Goal: Information Seeking & Learning: Understand process/instructions

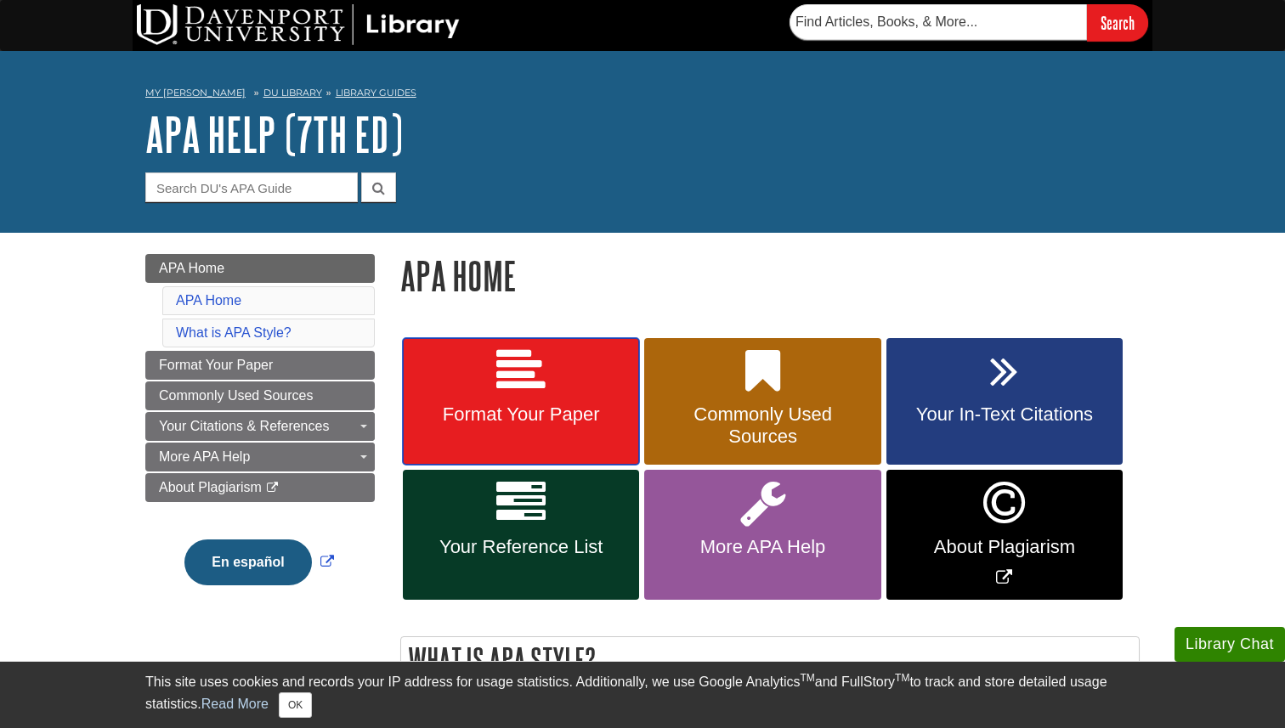
click at [565, 385] on link "Format Your Paper" at bounding box center [521, 401] width 236 height 127
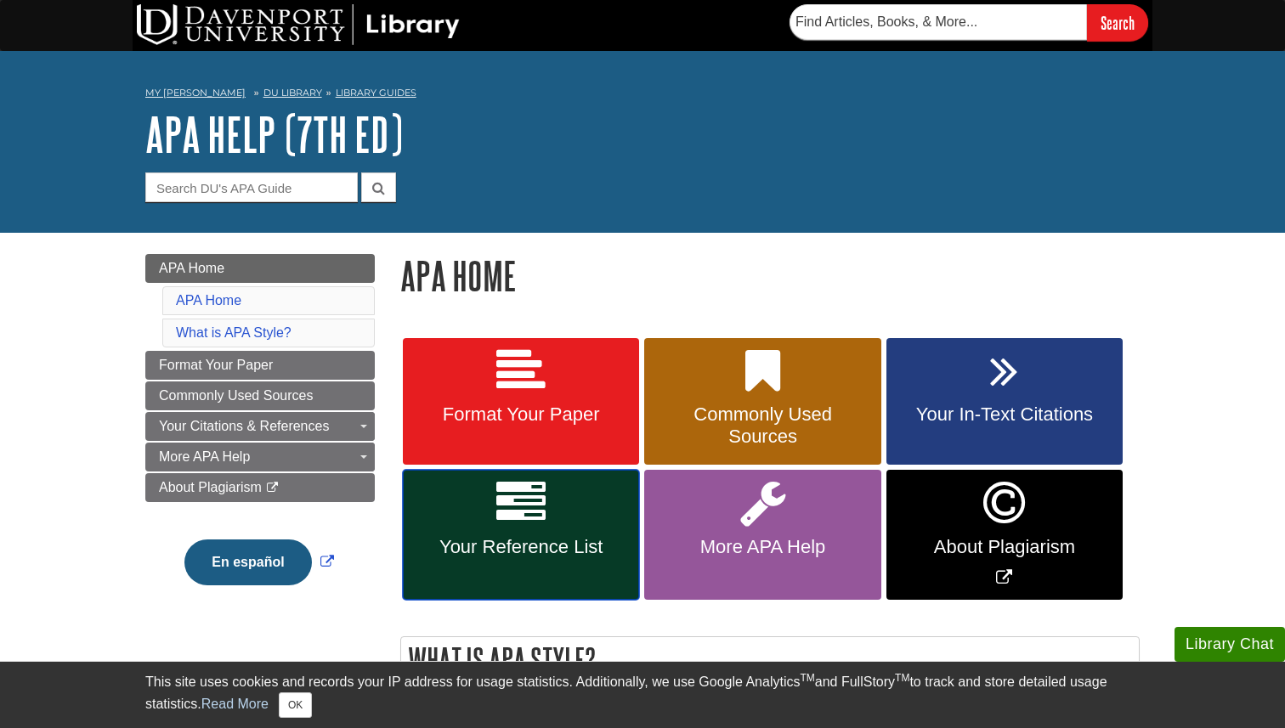
click at [579, 517] on link "Your Reference List" at bounding box center [521, 535] width 236 height 130
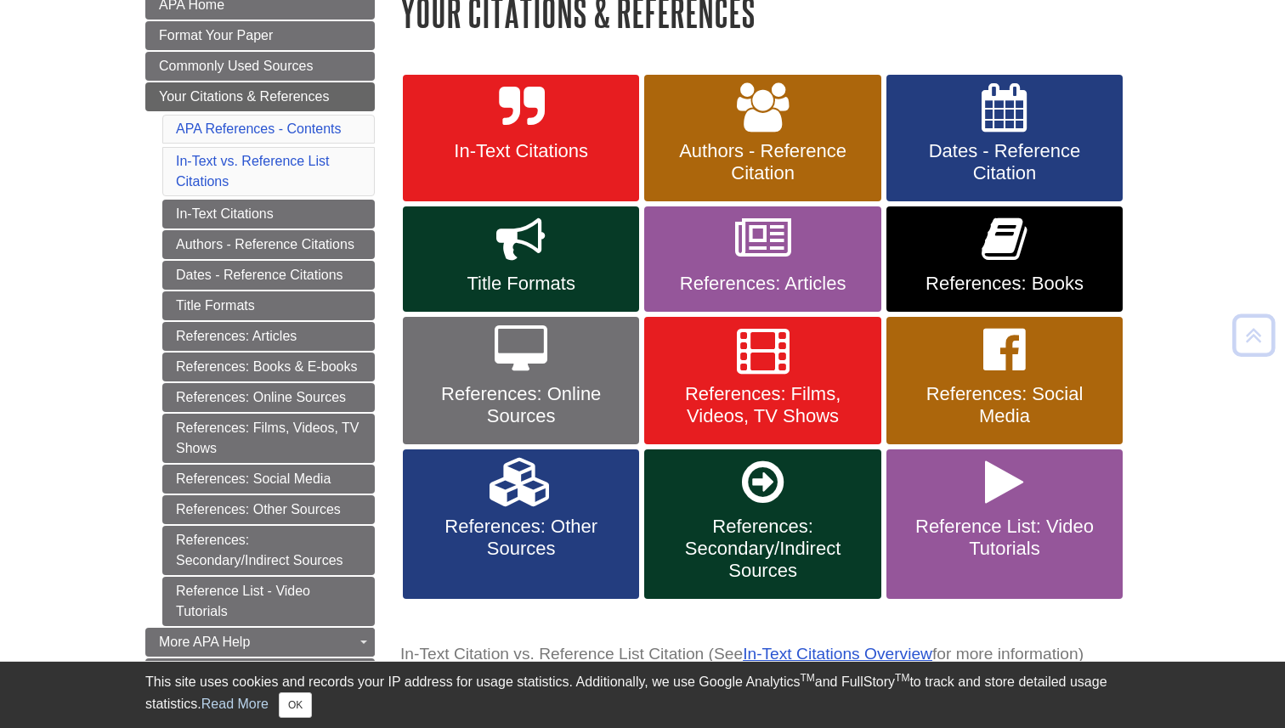
scroll to position [269, 0]
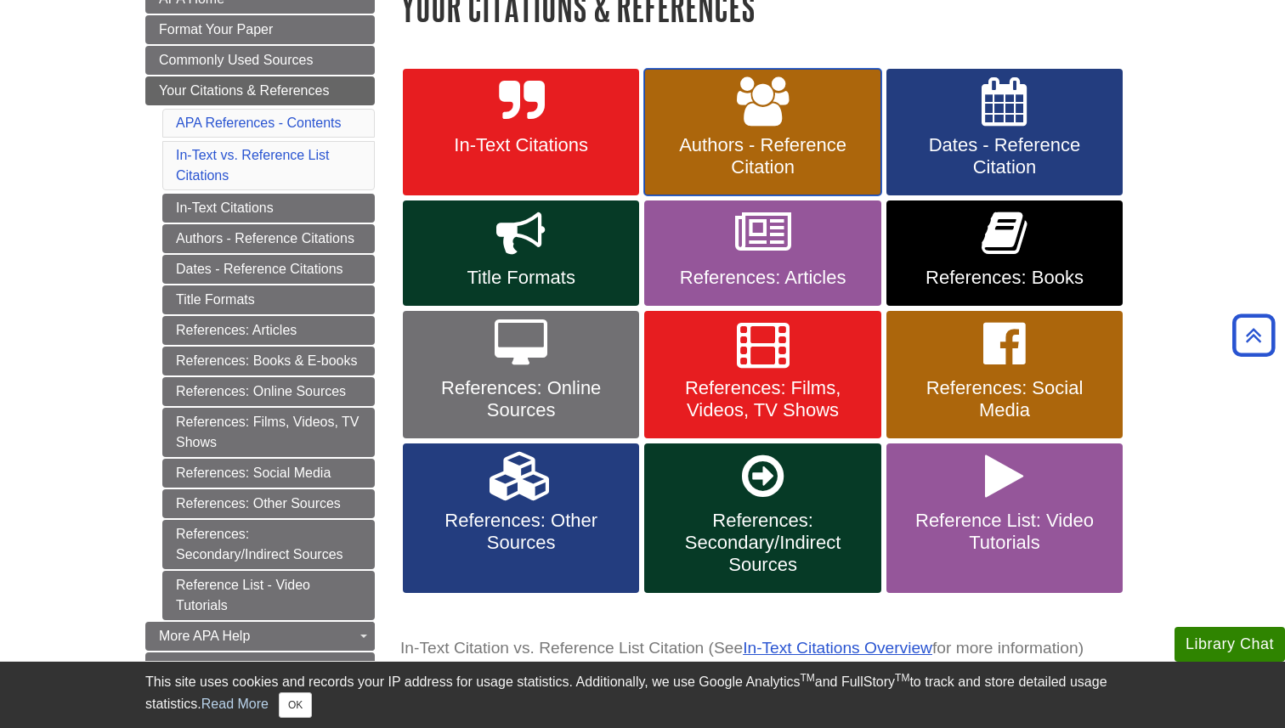
click at [806, 138] on span "Authors - Reference Citation" at bounding box center [762, 156] width 211 height 44
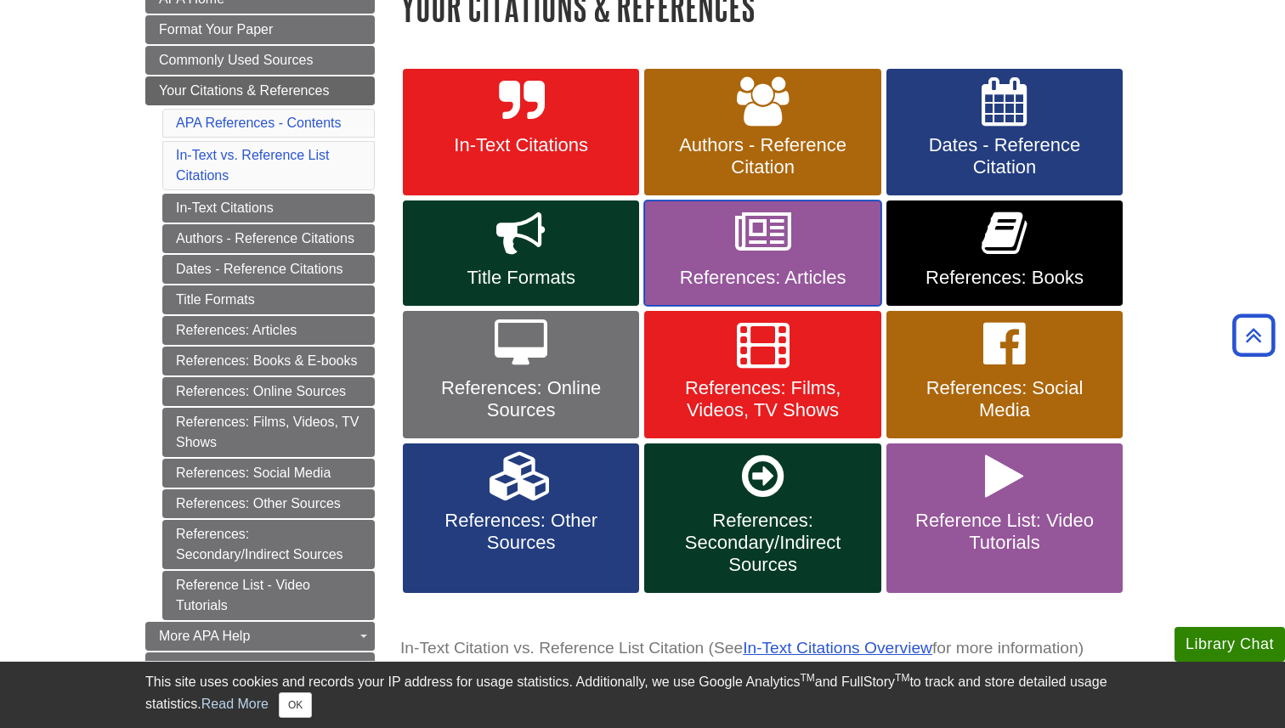
click at [810, 257] on link "References: Articles" at bounding box center [762, 253] width 236 height 105
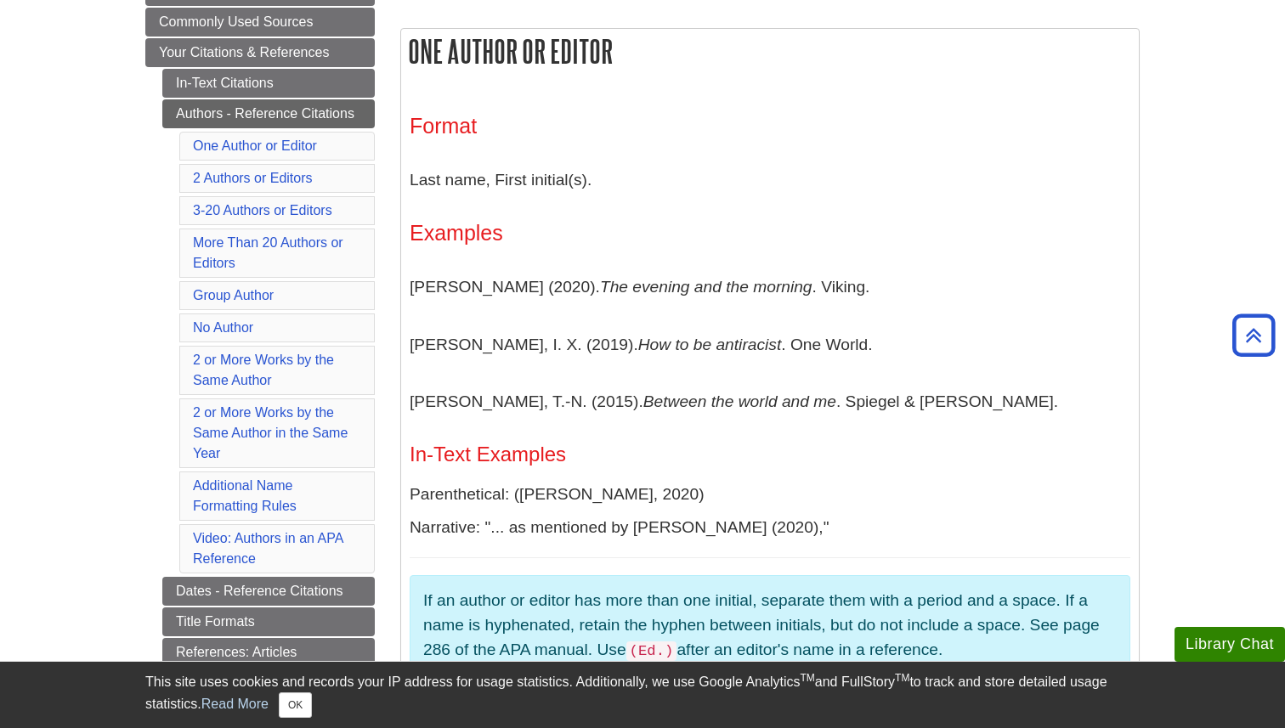
scroll to position [307, 0]
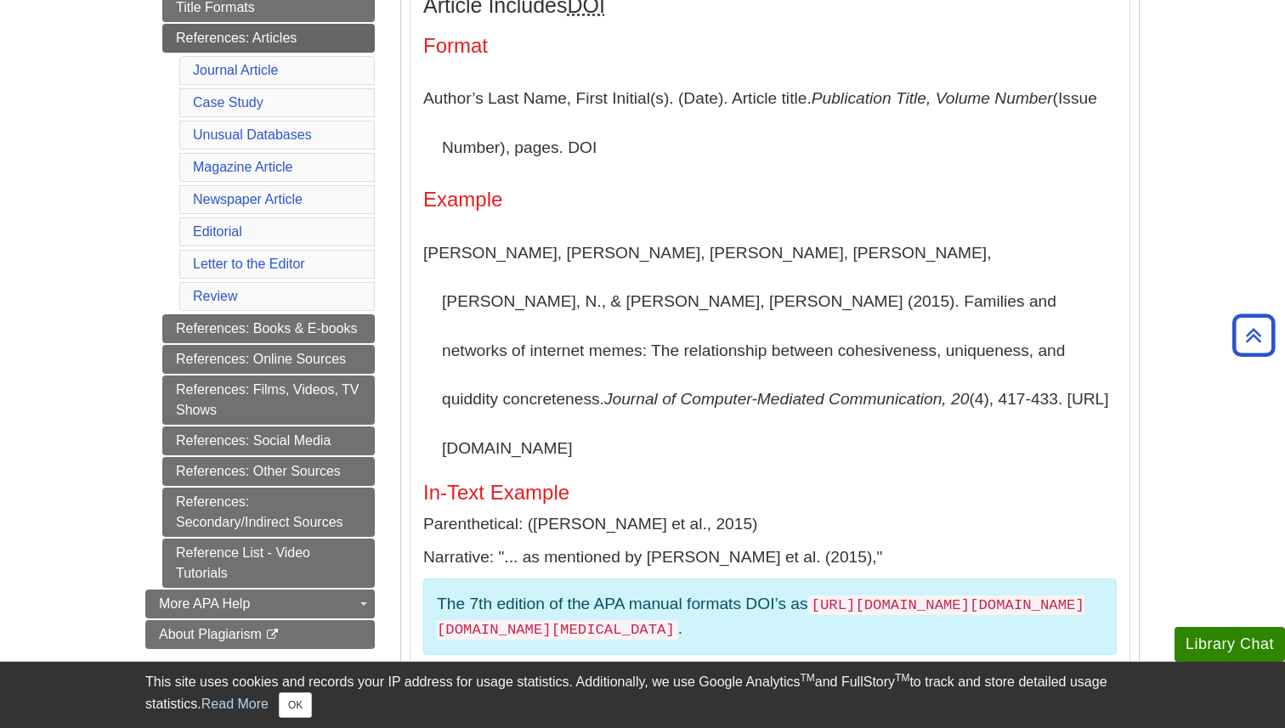
scroll to position [474, 0]
